Goal: Information Seeking & Learning: Understand process/instructions

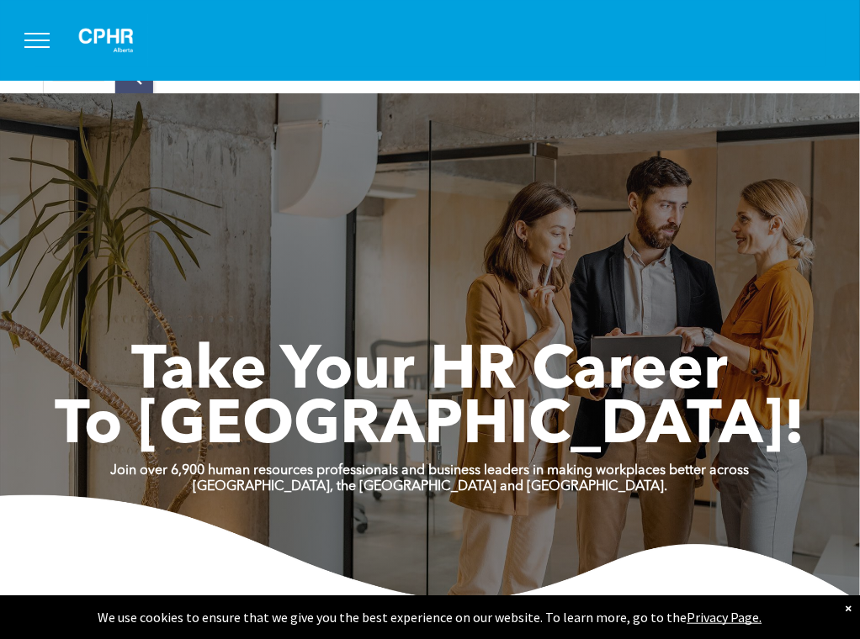
click at [0, 0] on div "Join CPHR [GEOGRAPHIC_DATA]" at bounding box center [0, 0] width 0 height 0
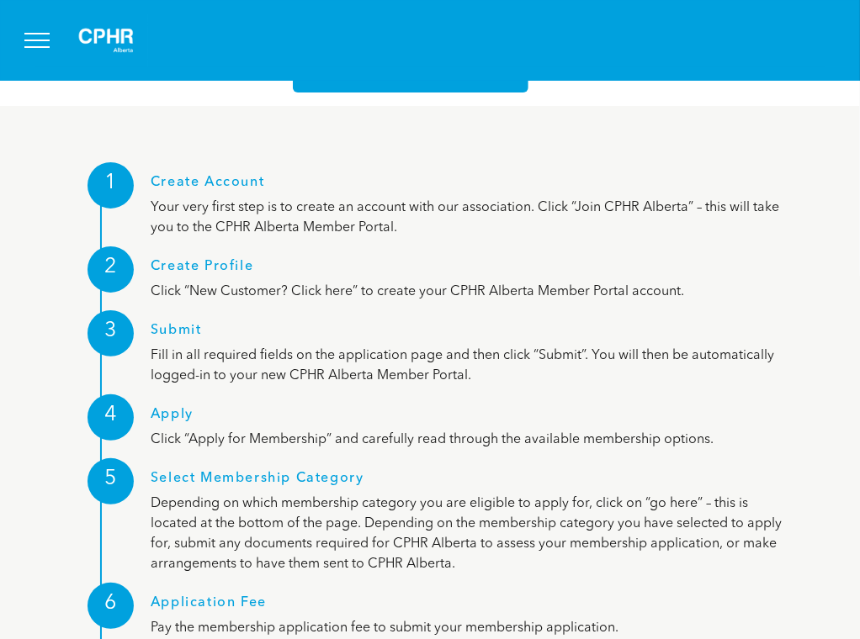
scroll to position [2103, 0]
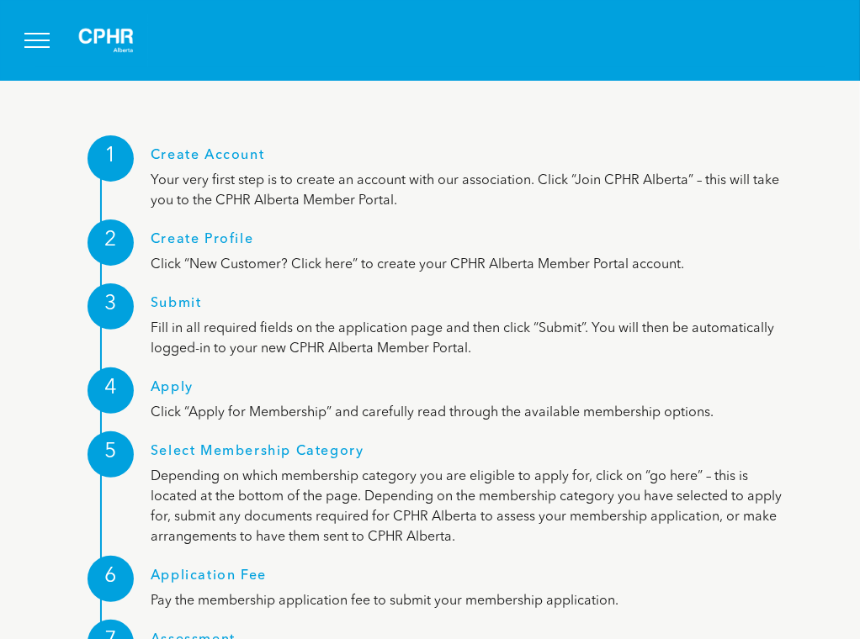
click at [166, 380] on h1 "Apply" at bounding box center [470, 391] width 639 height 23
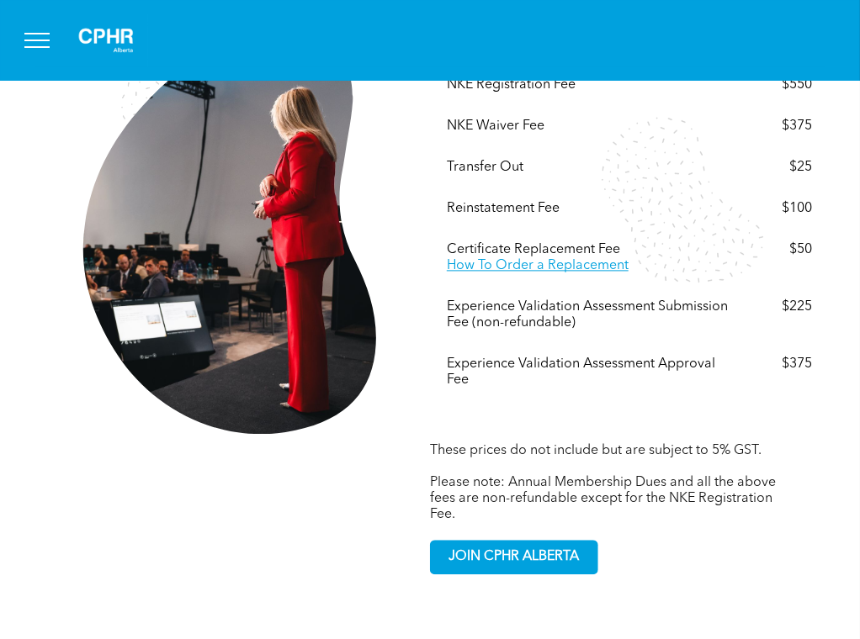
scroll to position [3365, 0]
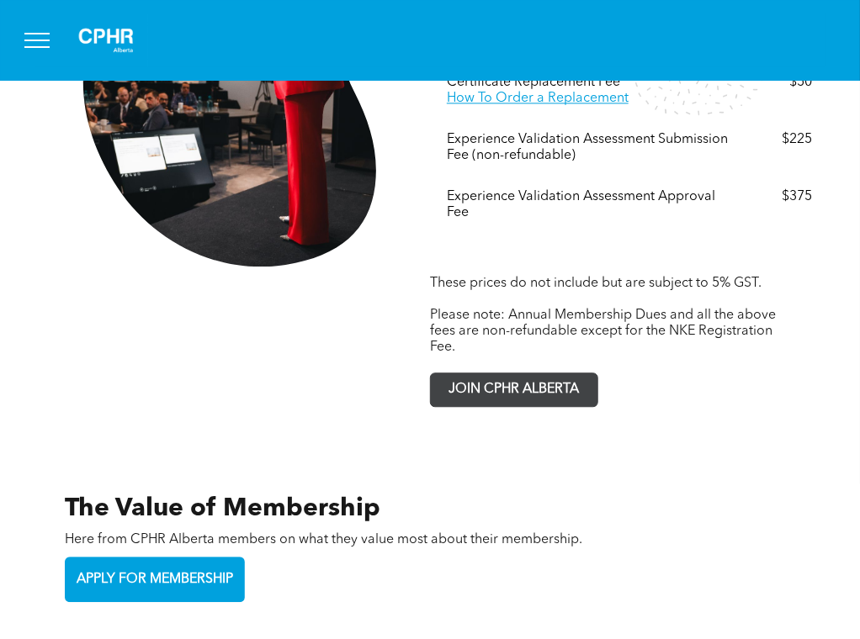
click at [497, 374] on span "JOIN CPHR ALBERTA" at bounding box center [514, 390] width 142 height 33
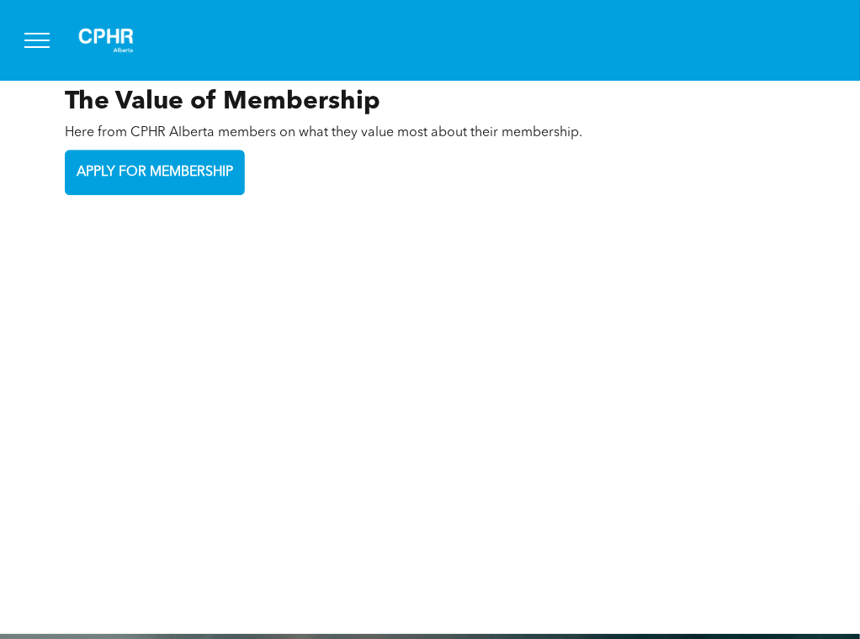
scroll to position [3830, 0]
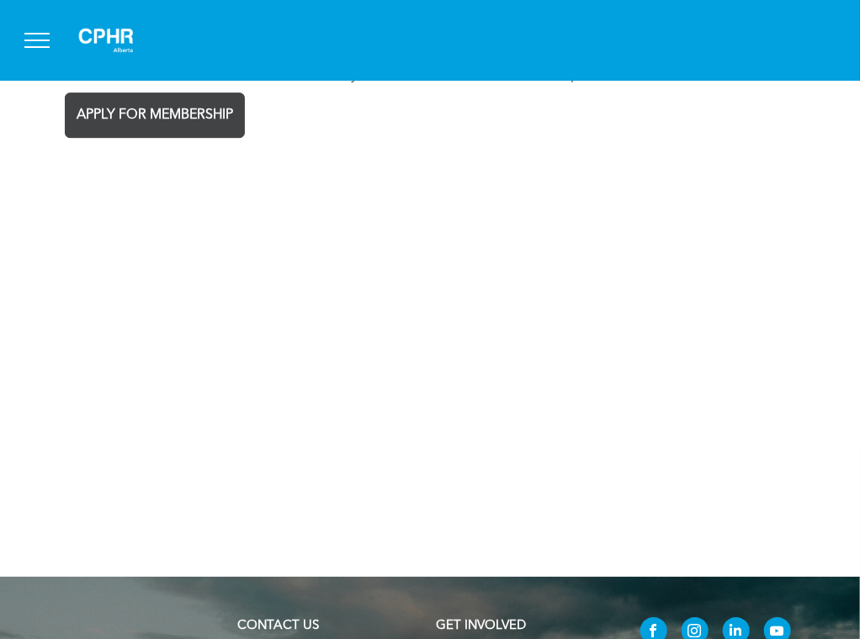
click at [184, 127] on span "APPLY FOR MEMBERSHIP" at bounding box center [155, 115] width 168 height 33
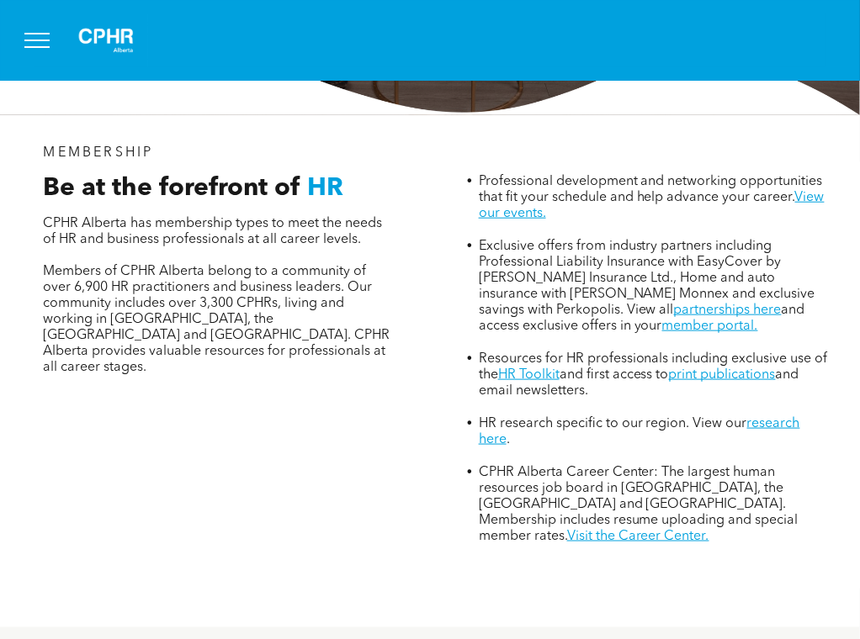
scroll to position [0, 0]
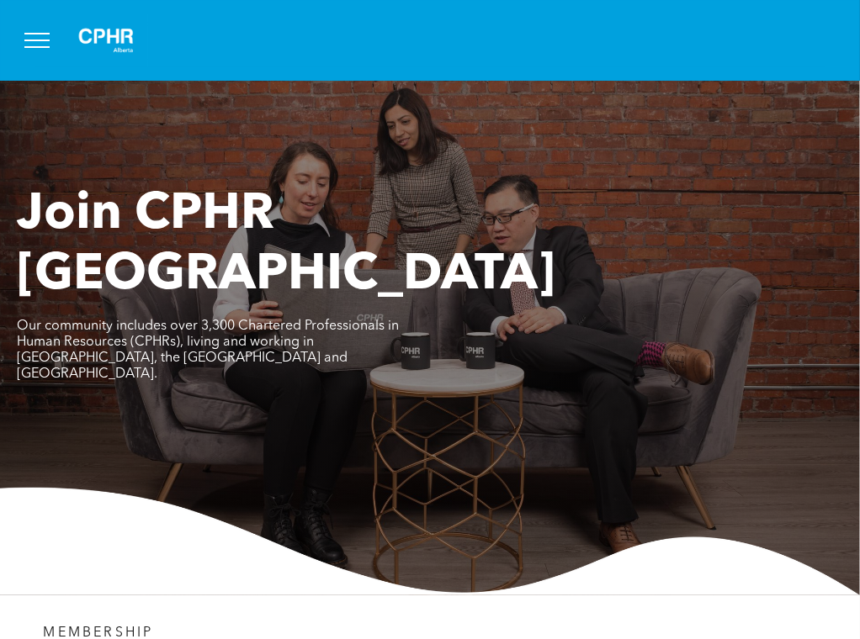
click at [0, 0] on div "FAQ" at bounding box center [0, 0] width 0 height 0
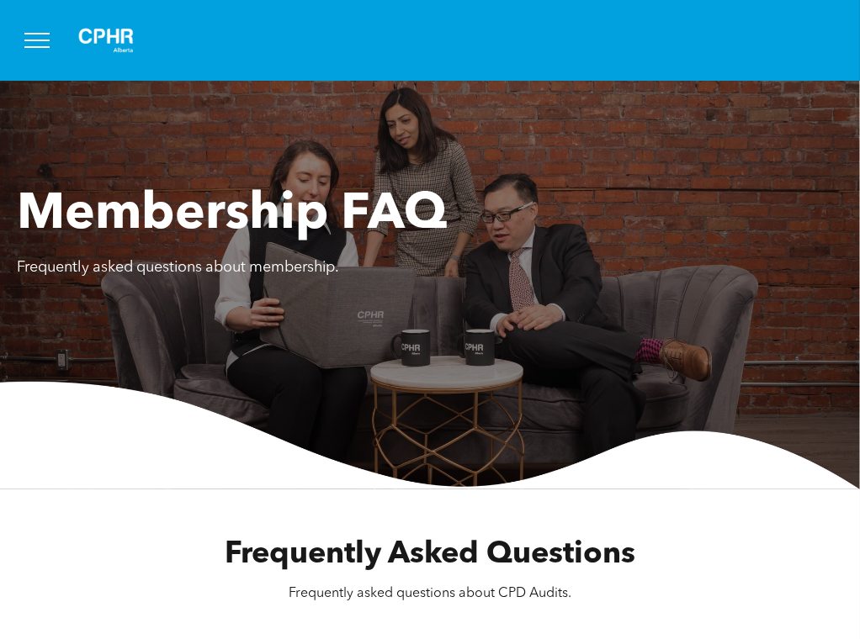
click at [0, 0] on div "Transfer and Recognition" at bounding box center [0, 0] width 0 height 0
